Goal: Entertainment & Leisure: Consume media (video, audio)

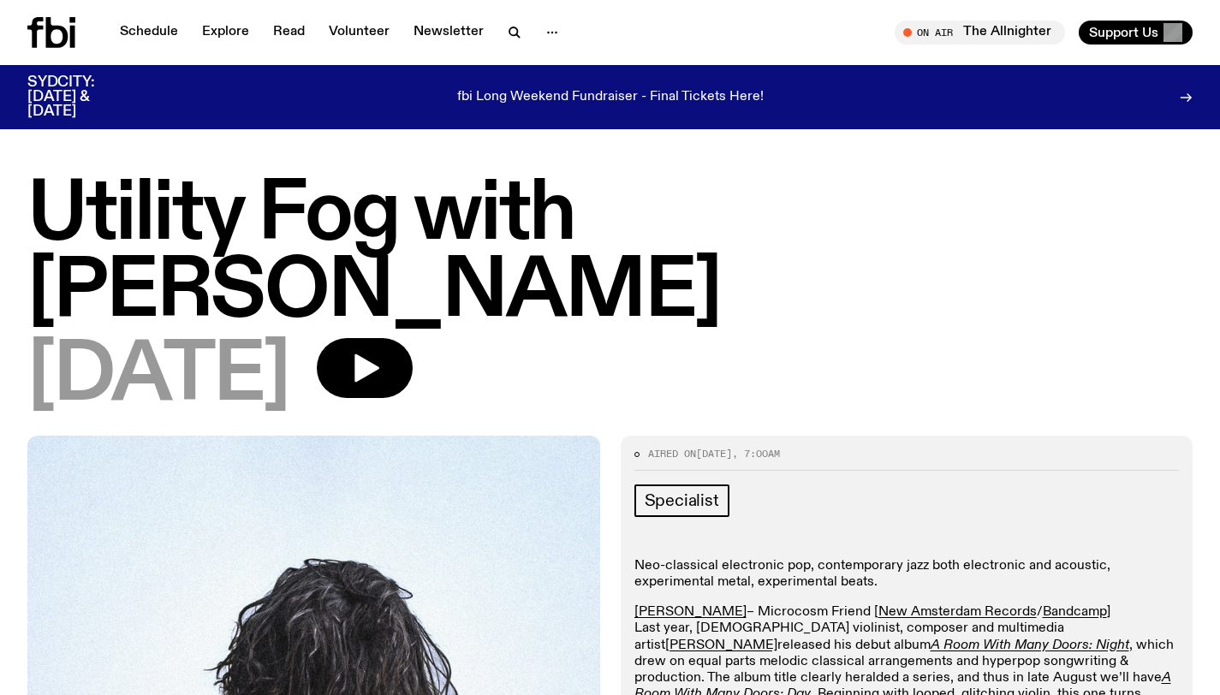
click at [60, 32] on icon at bounding box center [51, 32] width 48 height 31
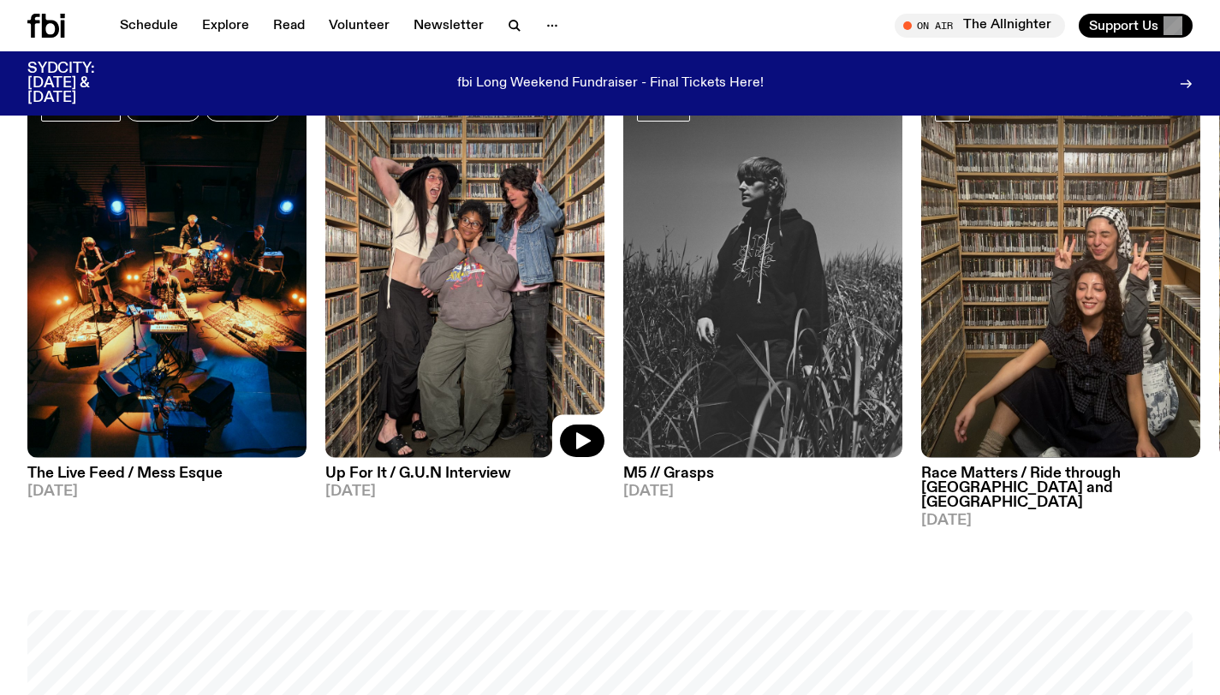
scroll to position [520, 0]
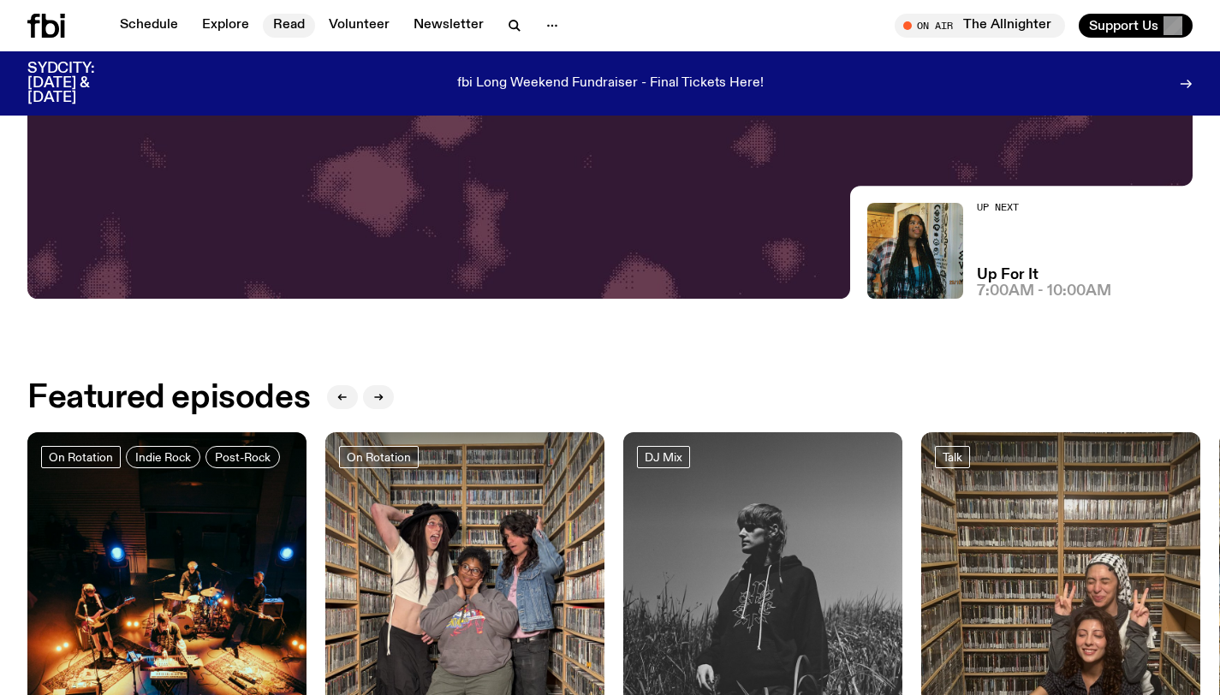
click at [277, 18] on link "Read" at bounding box center [289, 26] width 52 height 24
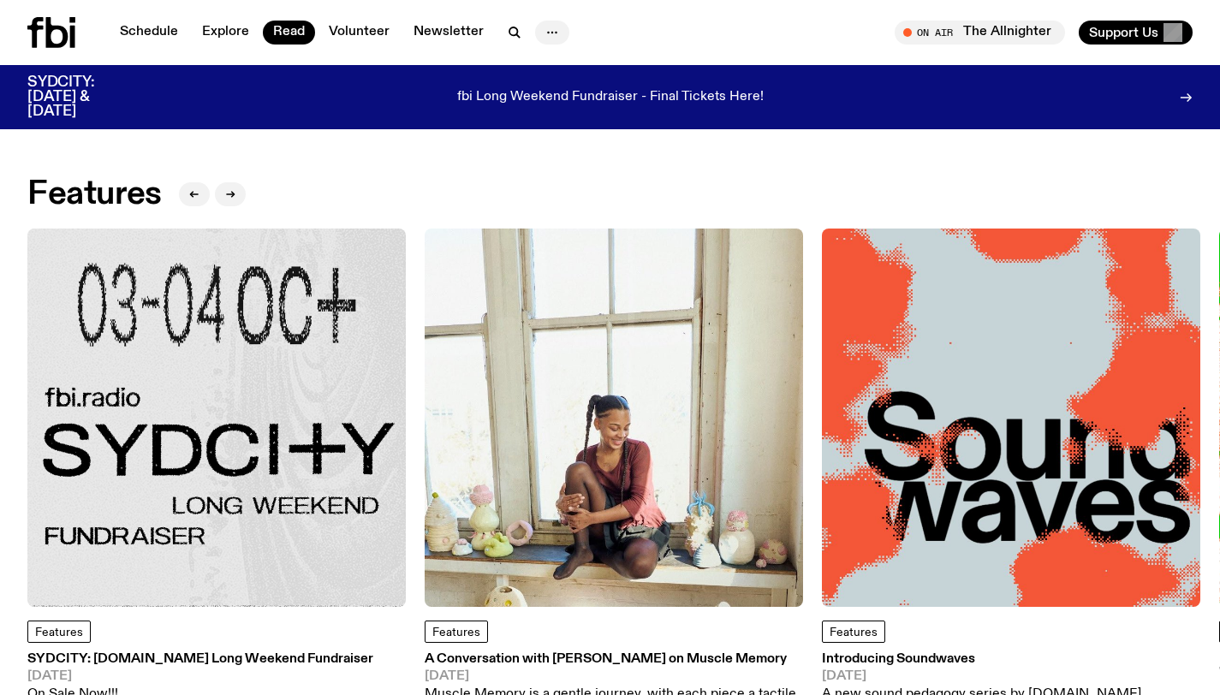
click at [542, 28] on icon "button" at bounding box center [552, 32] width 21 height 21
click at [537, 69] on link "About Us" at bounding box center [552, 68] width 86 height 24
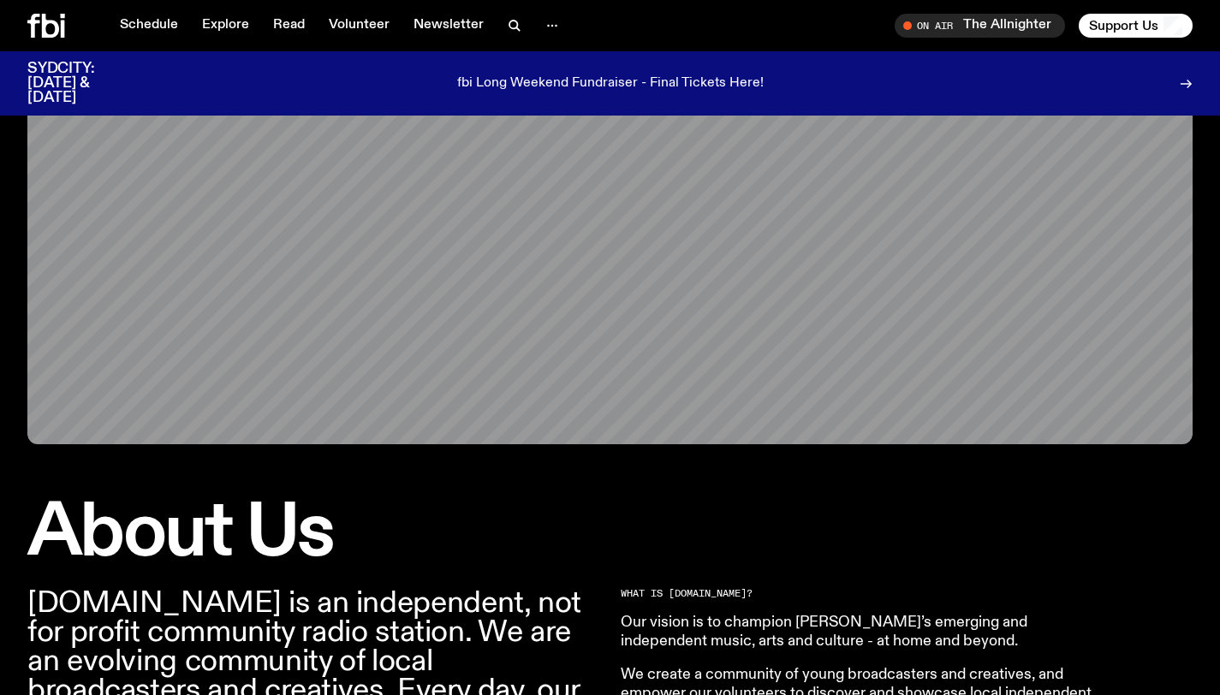
scroll to position [480, 0]
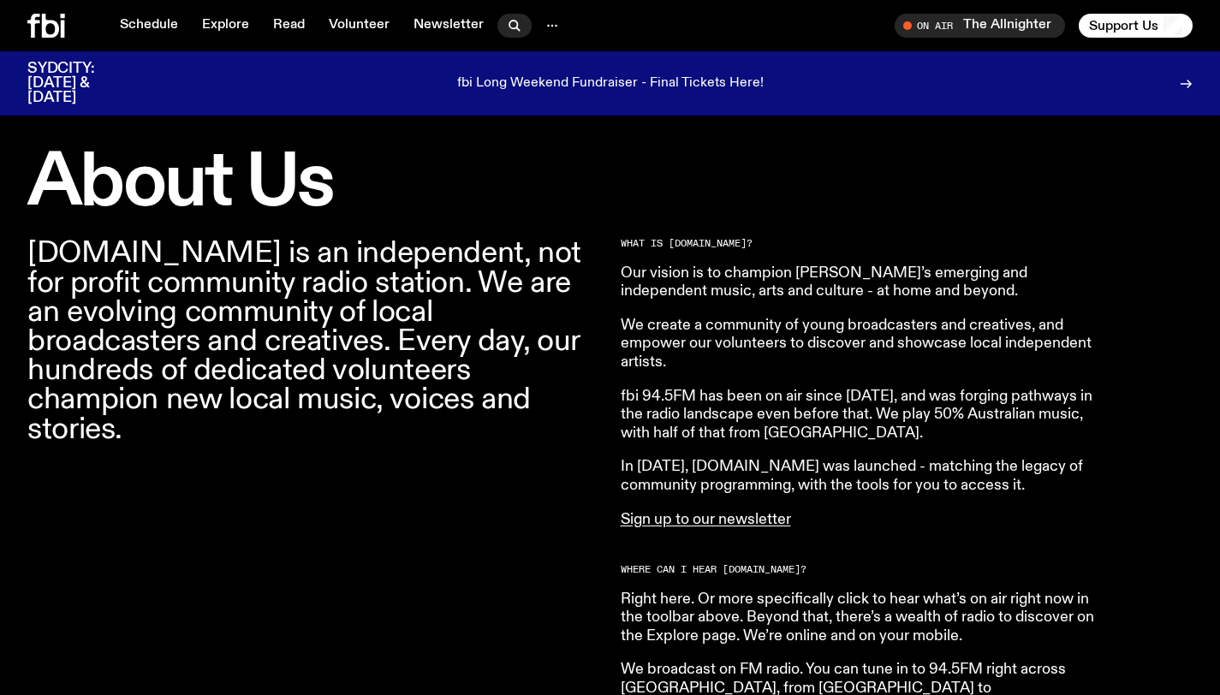
click at [508, 33] on icon "button" at bounding box center [514, 25] width 21 height 21
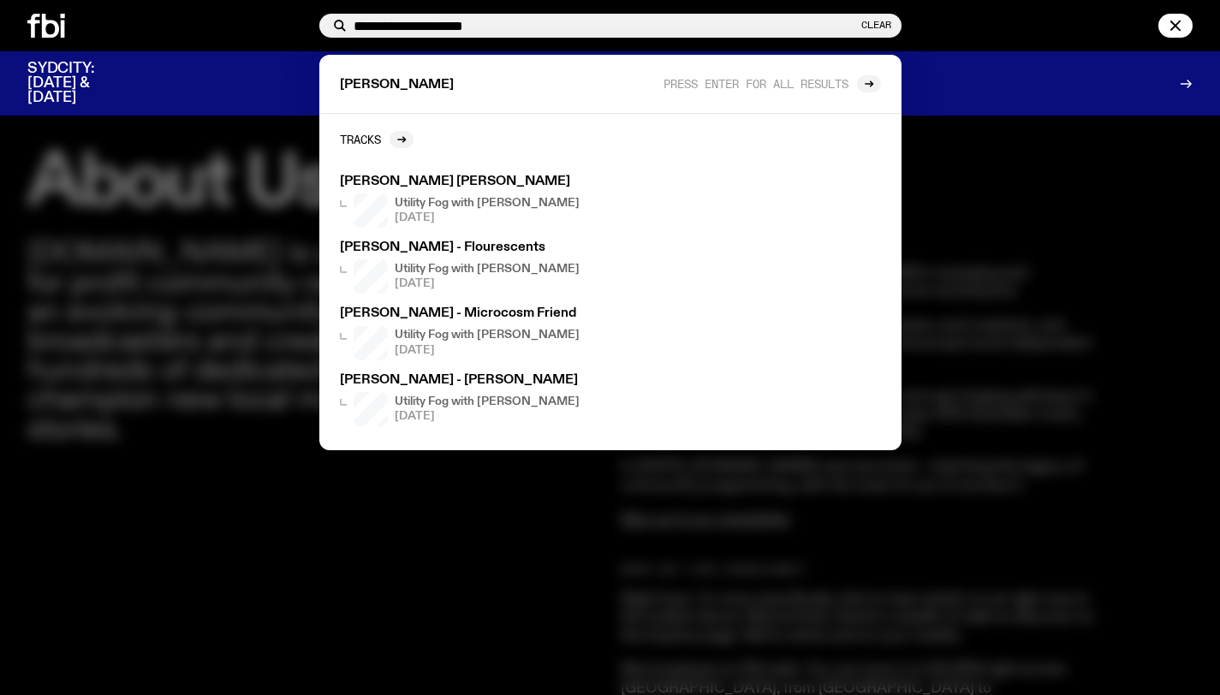
type input "**********"
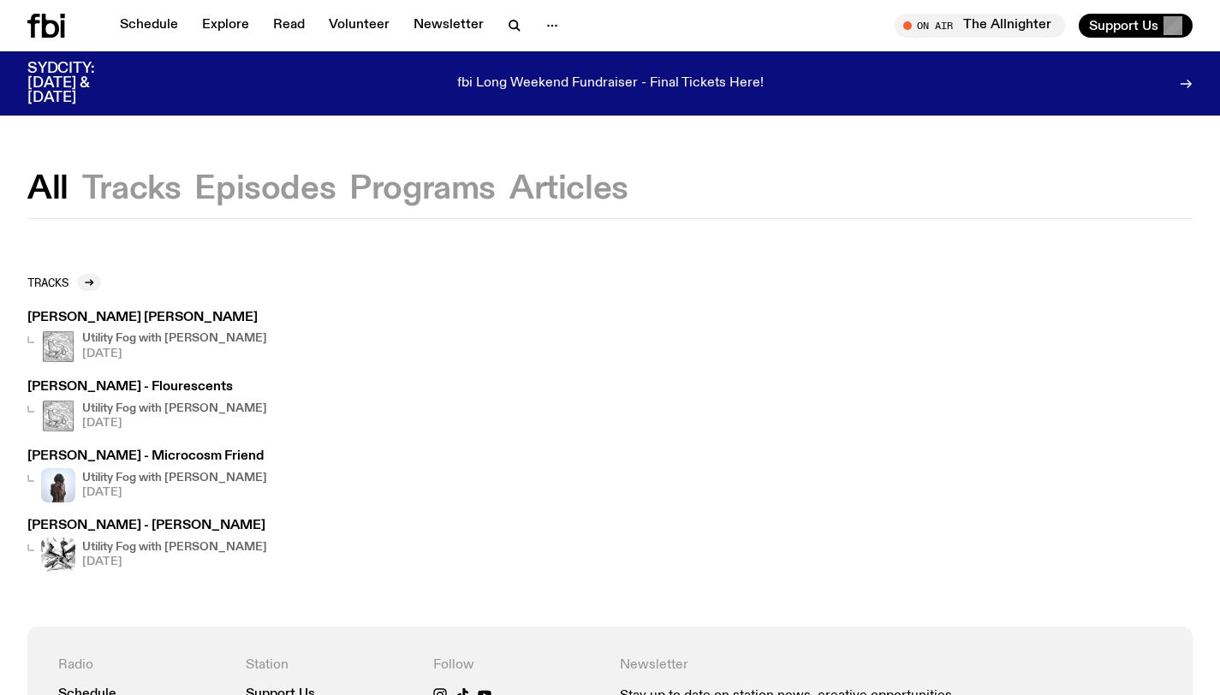
scroll to position [25, 0]
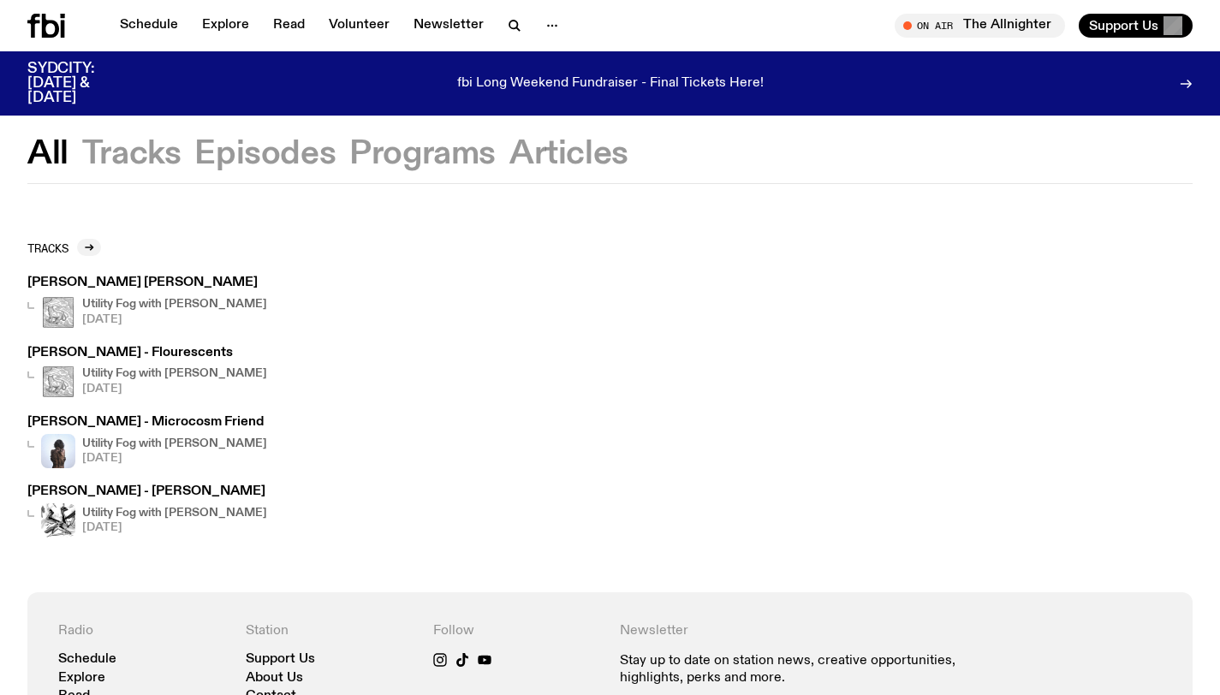
click at [157, 282] on h3 "[PERSON_NAME] [PERSON_NAME]" at bounding box center [147, 282] width 240 height 13
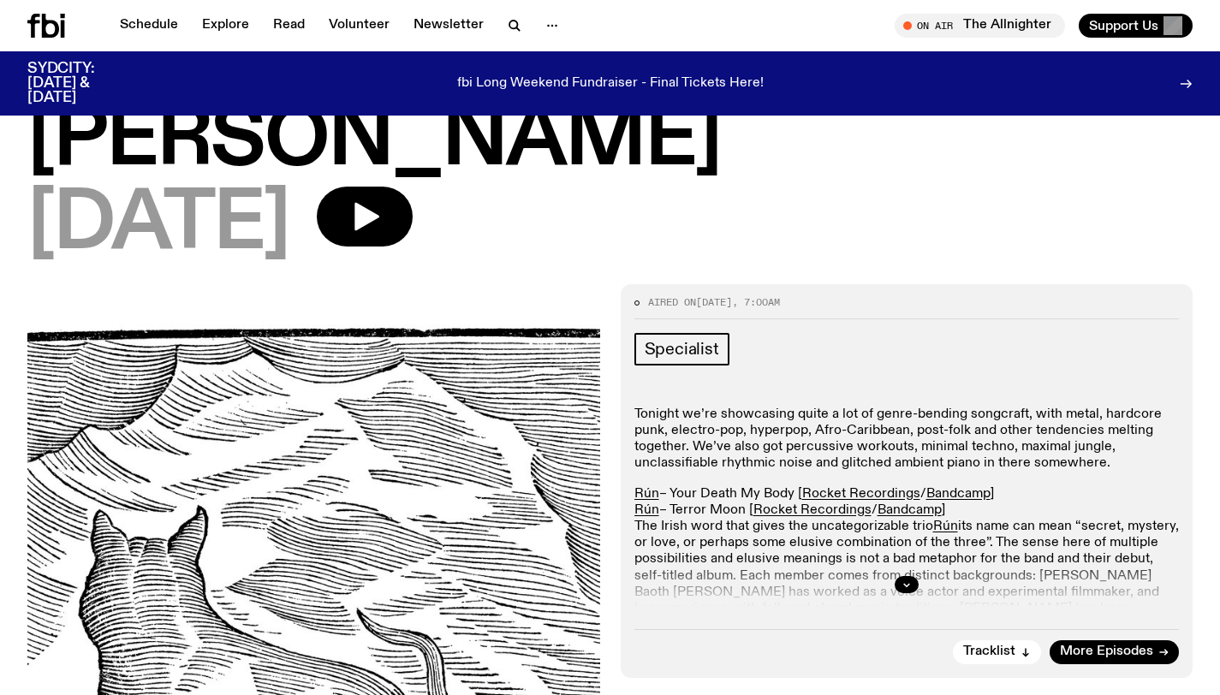
scroll to position [141, 0]
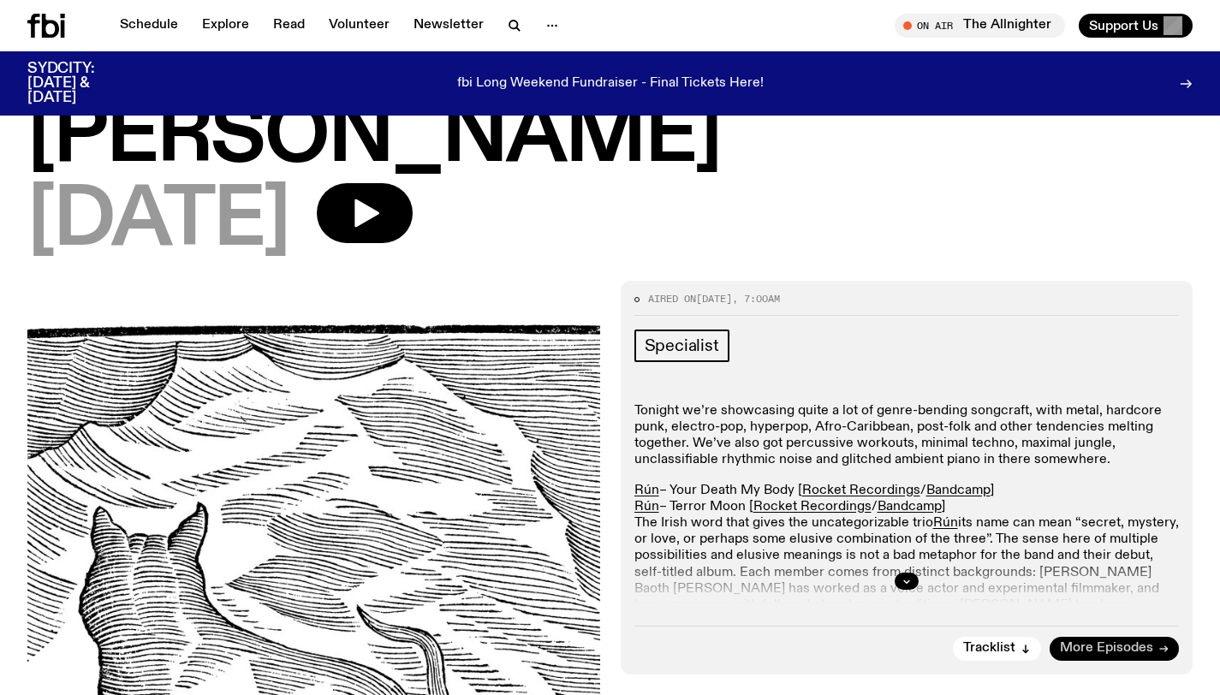
click at [1079, 642] on span "More Episodes" at bounding box center [1106, 648] width 93 height 13
